Goal: Navigation & Orientation: Find specific page/section

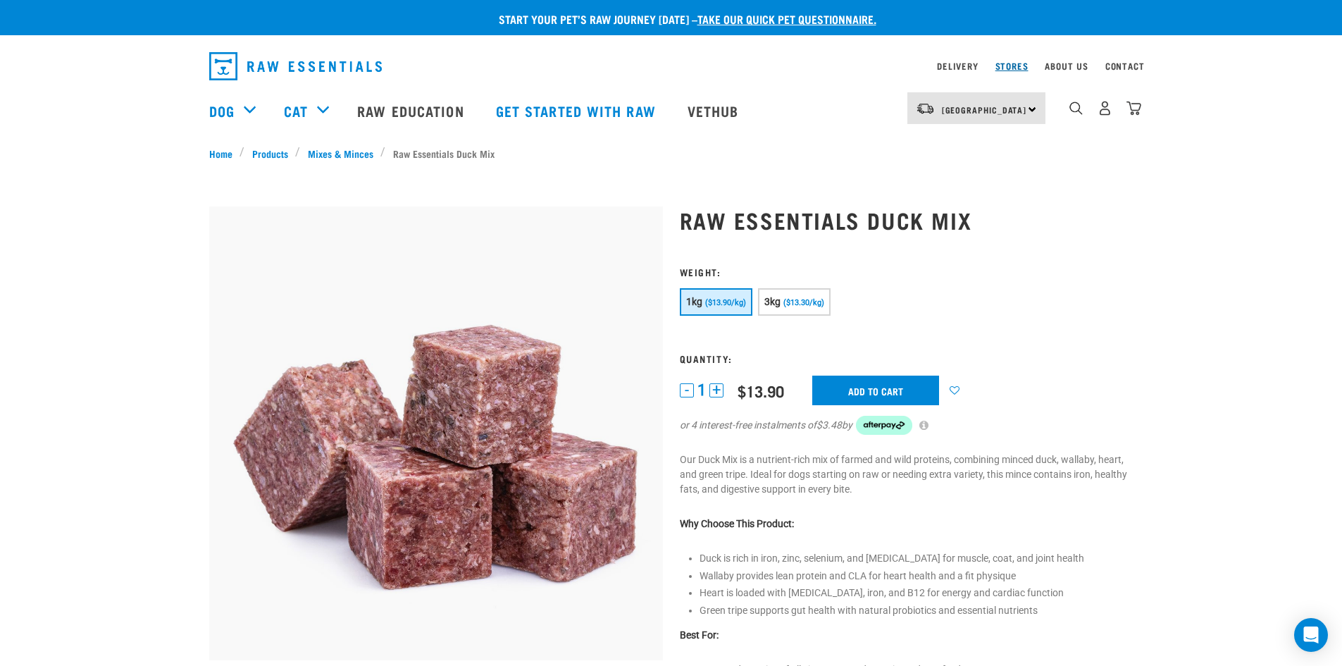
click at [1019, 63] on link "Stores" at bounding box center [1011, 65] width 33 height 5
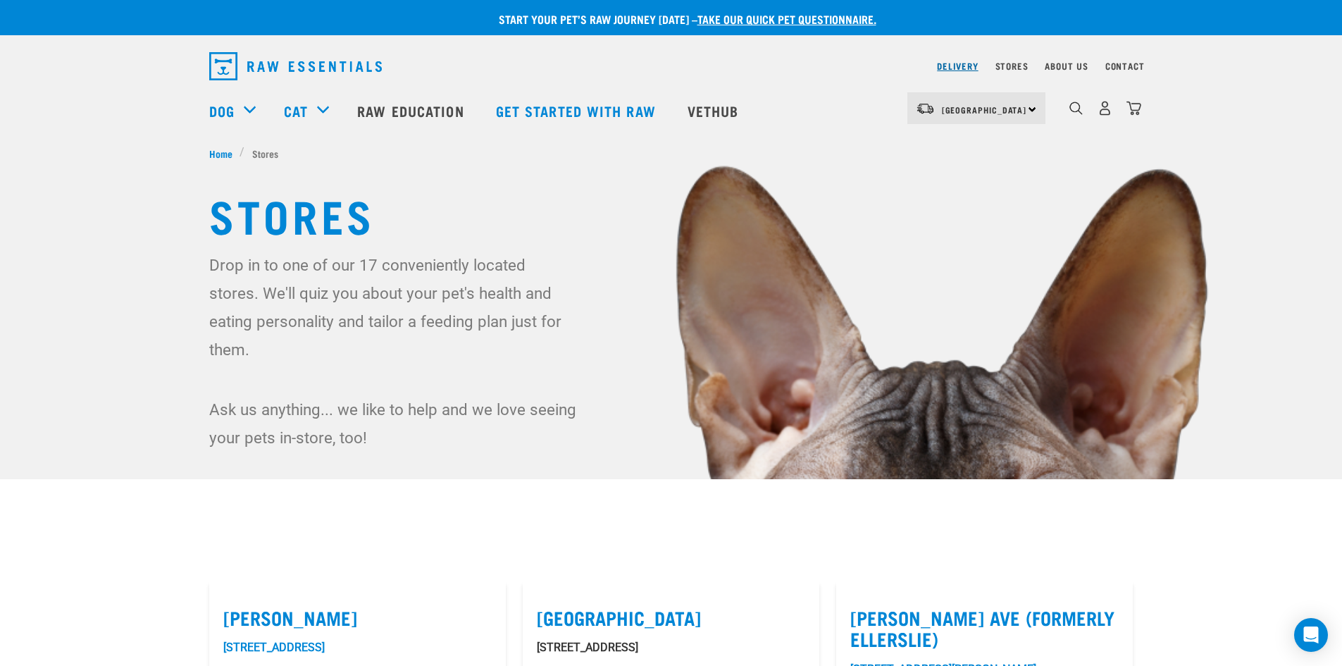
click at [960, 66] on link "Delivery" at bounding box center [957, 65] width 41 height 5
